Goal: Information Seeking & Learning: Learn about a topic

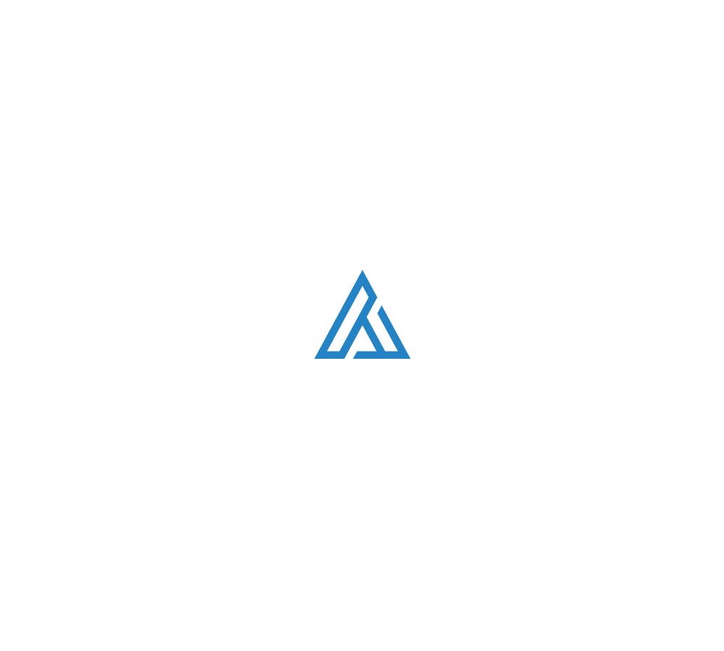
scroll to position [885, 0]
